Goal: Navigation & Orientation: Find specific page/section

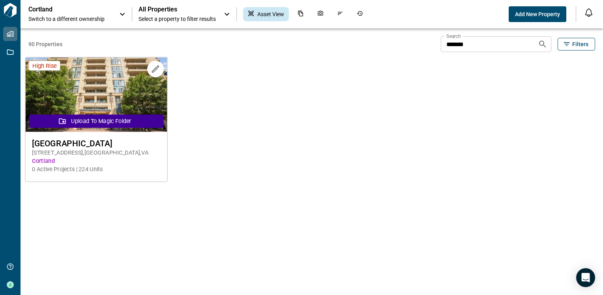
click at [90, 91] on img at bounding box center [96, 95] width 142 height 75
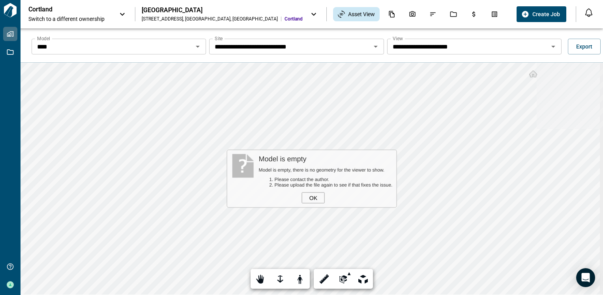
click at [55, 48] on input "****" at bounding box center [112, 46] width 157 height 11
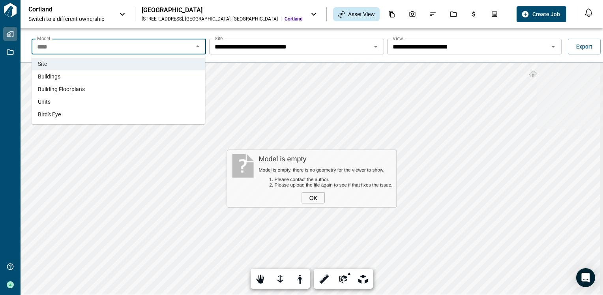
click at [52, 79] on span "Buildings" at bounding box center [49, 77] width 22 height 8
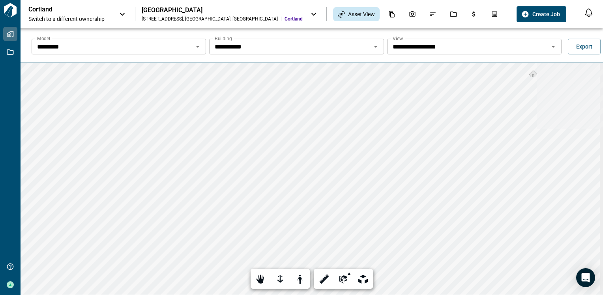
click at [171, 46] on input "*********" at bounding box center [112, 46] width 157 height 11
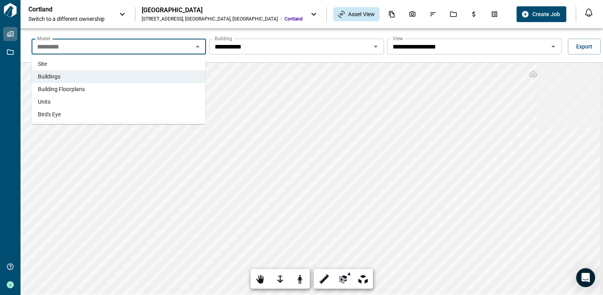
click at [156, 116] on li "Bird's Eye" at bounding box center [119, 114] width 174 height 13
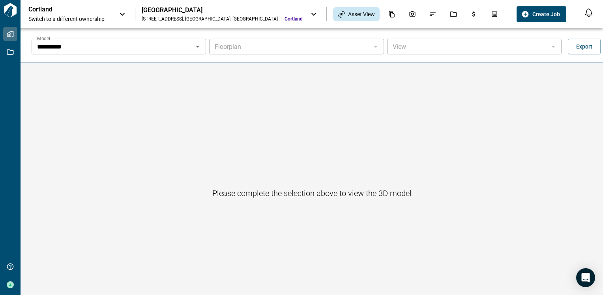
click at [194, 47] on icon "Open" at bounding box center [197, 46] width 9 height 9
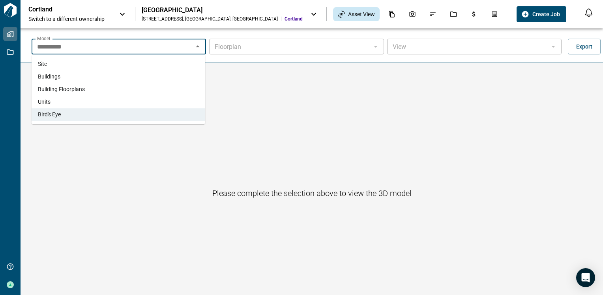
click at [159, 92] on li "Building Floorplans" at bounding box center [119, 89] width 174 height 13
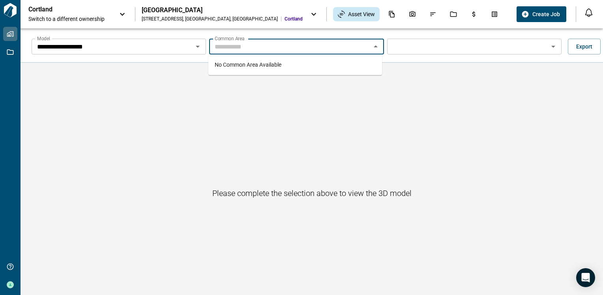
click at [232, 44] on div "Common Area Common Area" at bounding box center [296, 47] width 174 height 16
click at [198, 48] on icon "Open" at bounding box center [197, 46] width 9 height 9
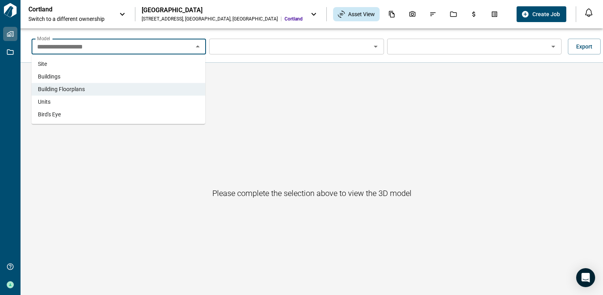
click at [169, 77] on li "Buildings" at bounding box center [119, 76] width 174 height 13
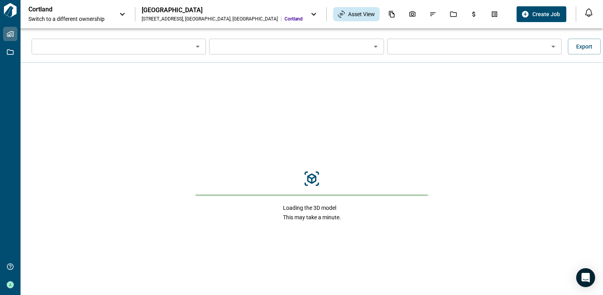
type input "*********"
type input "**********"
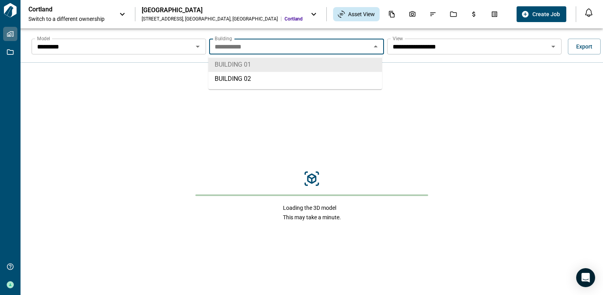
click at [237, 45] on input "**********" at bounding box center [289, 46] width 157 height 11
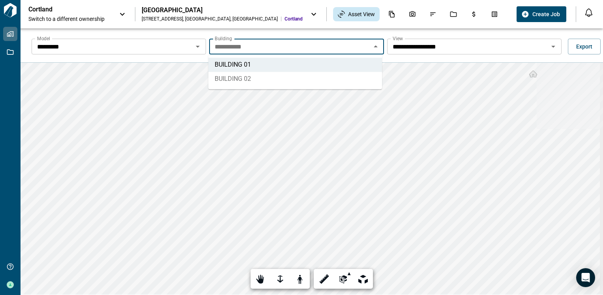
click at [233, 76] on li "BUILDING 02" at bounding box center [295, 79] width 174 height 14
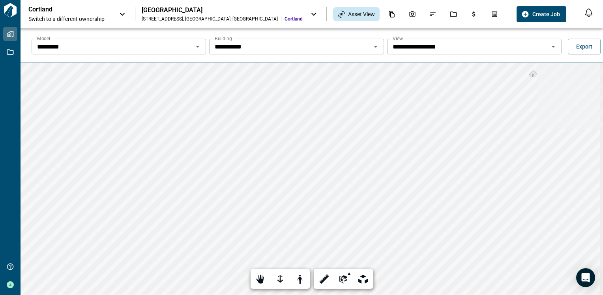
click at [186, 58] on div "**********" at bounding box center [312, 175] width 582 height 295
click at [388, 15] on icon "Documents" at bounding box center [391, 14] width 7 height 7
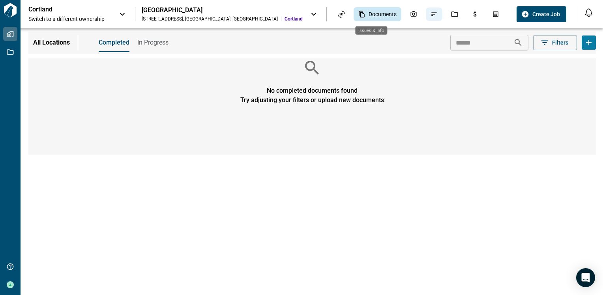
click at [430, 15] on icon "Issues & Info" at bounding box center [433, 14] width 7 height 7
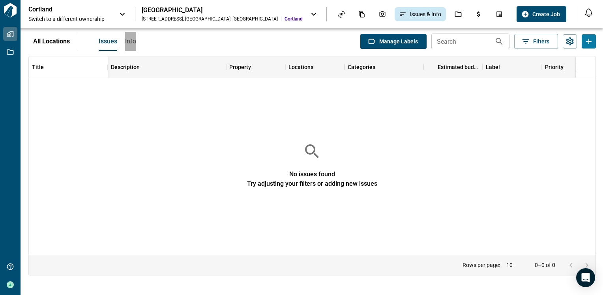
click at [126, 40] on span "Info" at bounding box center [130, 41] width 11 height 8
click at [455, 15] on icon "Jobs" at bounding box center [458, 14] width 7 height 7
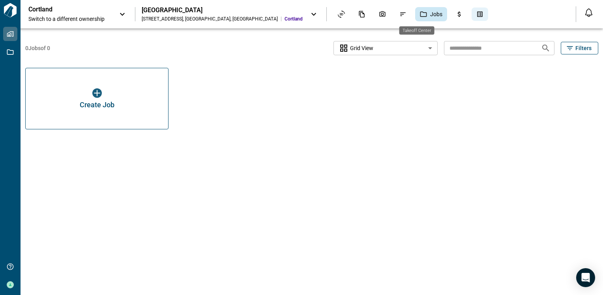
click at [476, 13] on icon "Takeoff Center" at bounding box center [479, 14] width 7 height 7
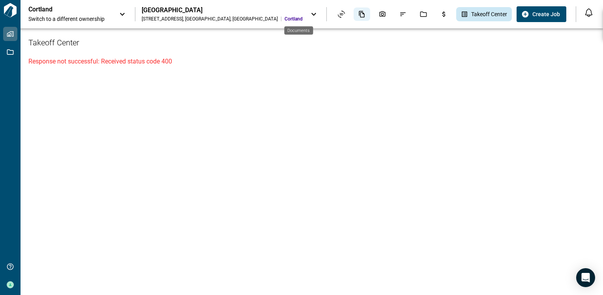
click at [358, 13] on icon "Documents" at bounding box center [361, 14] width 7 height 7
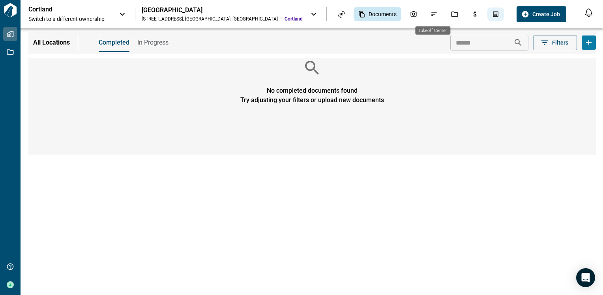
click at [492, 16] on icon "Takeoff Center" at bounding box center [495, 14] width 7 height 7
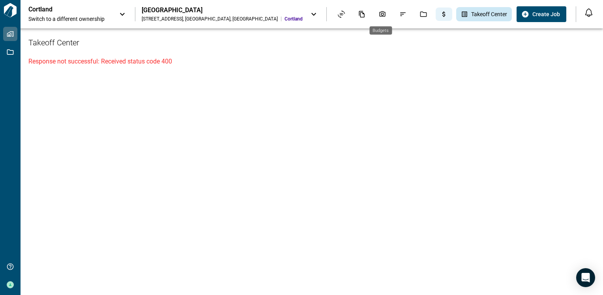
click at [440, 12] on icon "Budgets" at bounding box center [443, 14] width 7 height 7
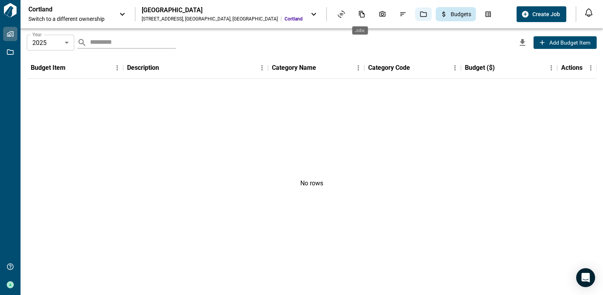
click at [420, 13] on icon "Jobs" at bounding box center [423, 14] width 7 height 6
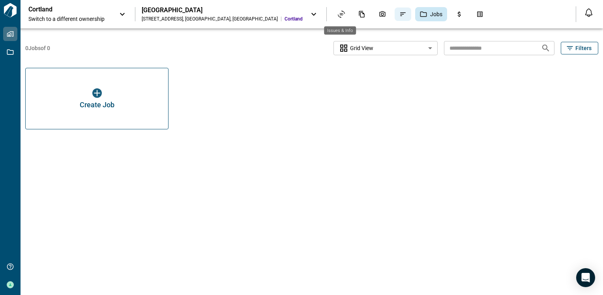
click at [400, 14] on icon "Issues & Info" at bounding box center [403, 15] width 6 height 4
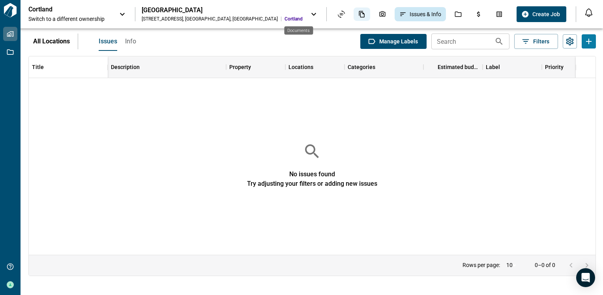
click at [354, 14] on div "Documents" at bounding box center [362, 13] width 17 height 13
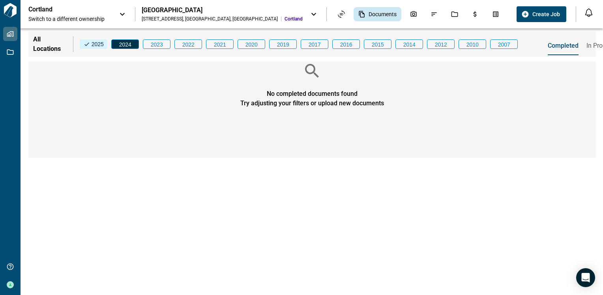
click at [134, 44] on span "2024" at bounding box center [125, 45] width 21 height 8
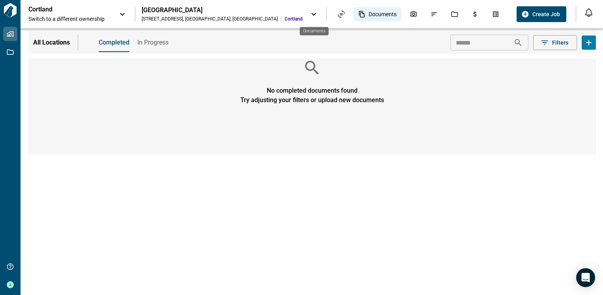
click at [369, 13] on span "Documents" at bounding box center [383, 14] width 28 height 8
click at [309, 17] on icon at bounding box center [313, 13] width 9 height 9
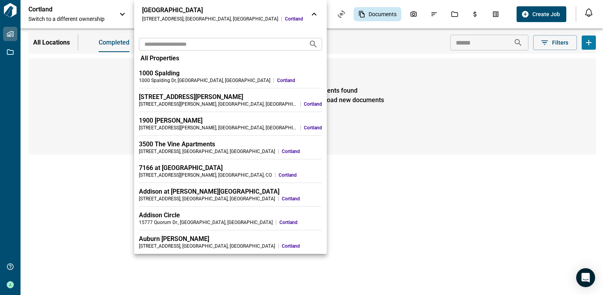
click at [309, 17] on icon at bounding box center [313, 13] width 9 height 9
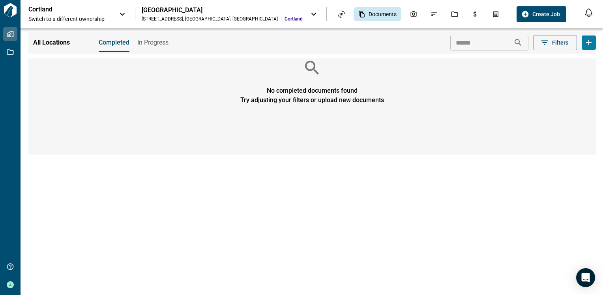
click at [124, 13] on icon at bounding box center [122, 14] width 5 height 3
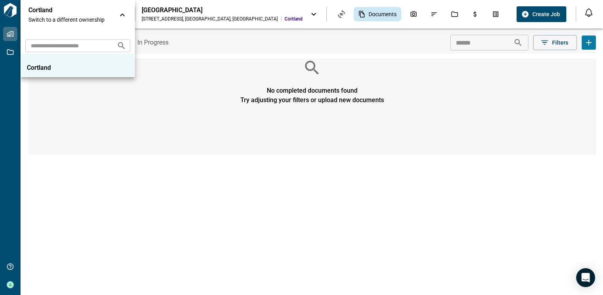
click at [122, 13] on icon at bounding box center [122, 14] width 9 height 9
